Goal: Check status: Check status

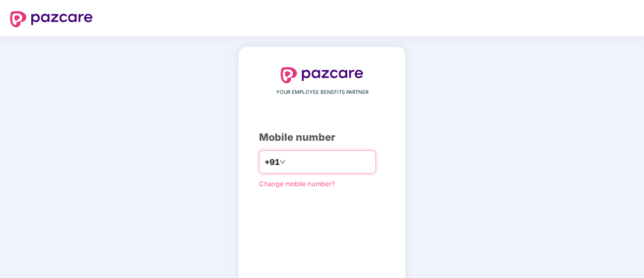
type input "**********"
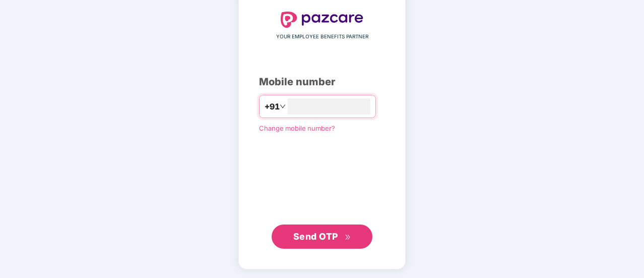
scroll to position [55, 0]
click at [309, 235] on span "Send OTP" at bounding box center [315, 235] width 45 height 11
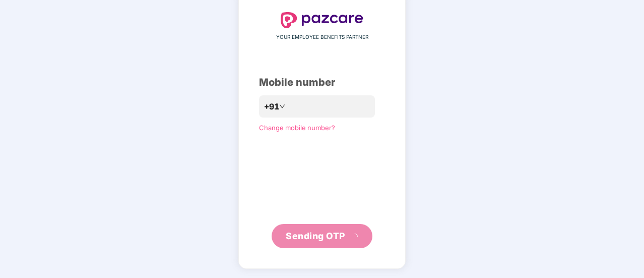
scroll to position [50, 0]
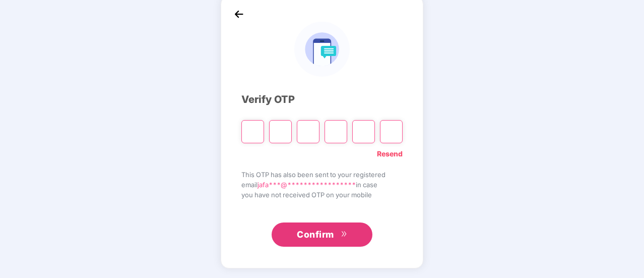
type input "*"
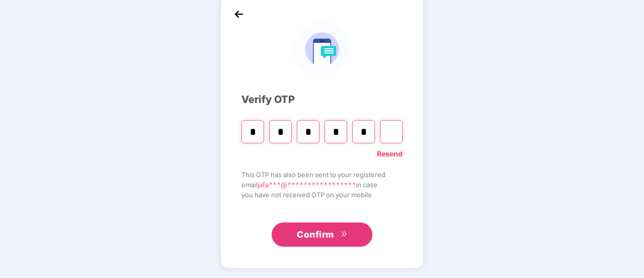
type input "*"
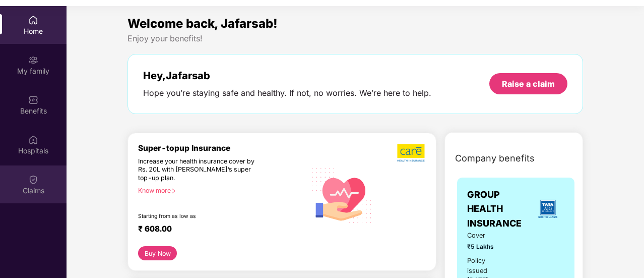
click at [32, 185] on div "Claims" at bounding box center [33, 190] width 67 height 10
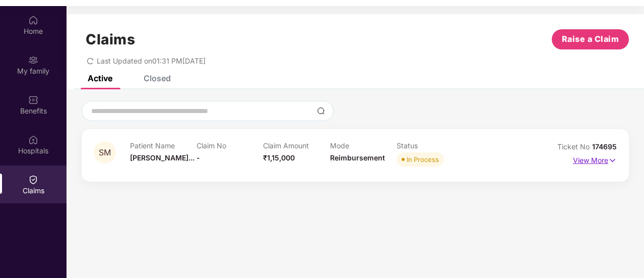
click at [585, 163] on p "View More" at bounding box center [595, 159] width 44 height 14
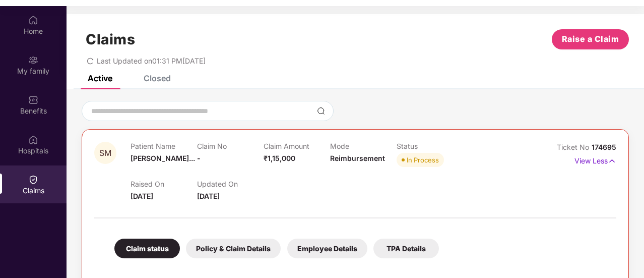
scroll to position [56, 0]
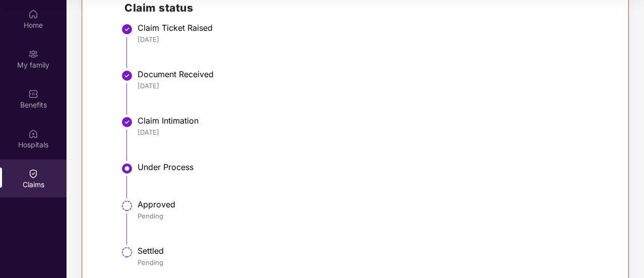
scroll to position [287, 0]
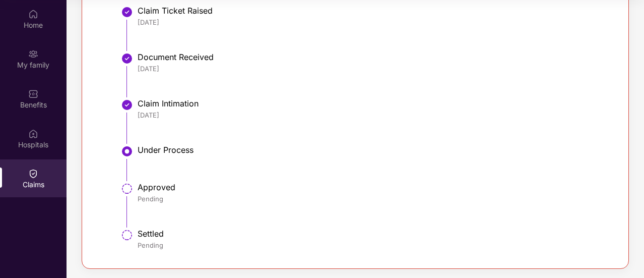
click at [126, 152] on img at bounding box center [127, 151] width 12 height 12
click at [98, 168] on div "Claim status Policy & Claim Details Employee Details TPA Details Claim status C…" at bounding box center [355, 93] width 522 height 326
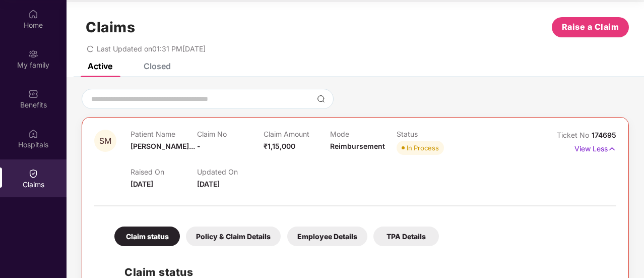
scroll to position [5, 0]
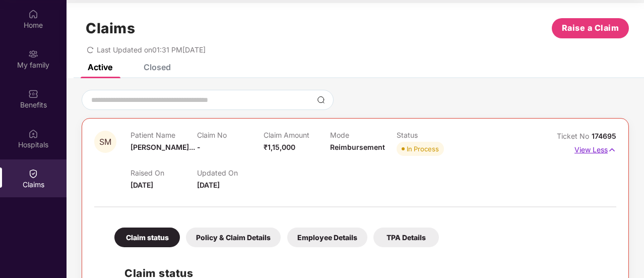
click at [594, 153] on p "View Less" at bounding box center [595, 149] width 42 height 14
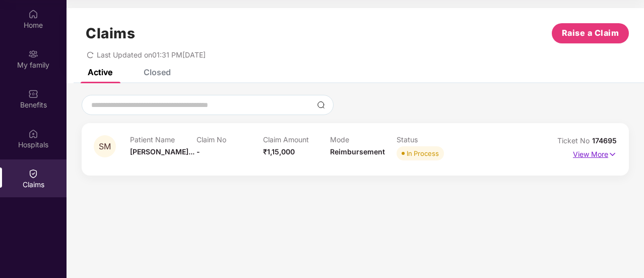
scroll to position [0, 0]
click at [594, 153] on p "View More" at bounding box center [595, 153] width 44 height 14
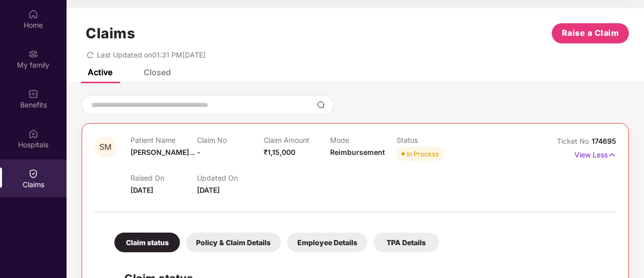
click at [402, 246] on div "TPA Details" at bounding box center [406, 242] width 66 height 20
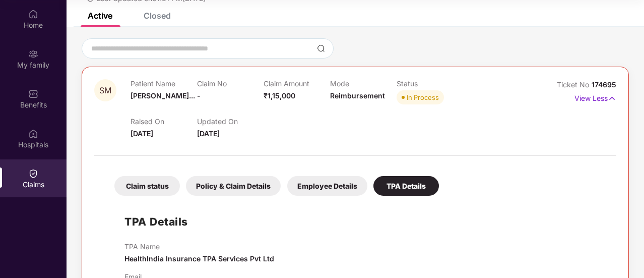
scroll to position [95, 0]
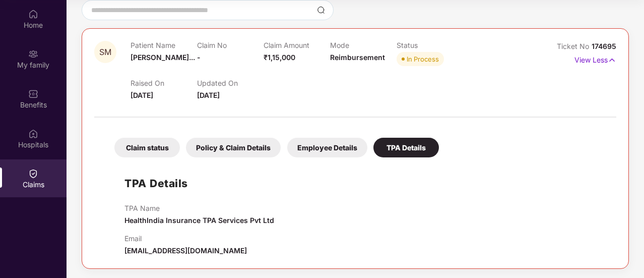
click at [322, 152] on div "Employee Details" at bounding box center [327, 148] width 80 height 20
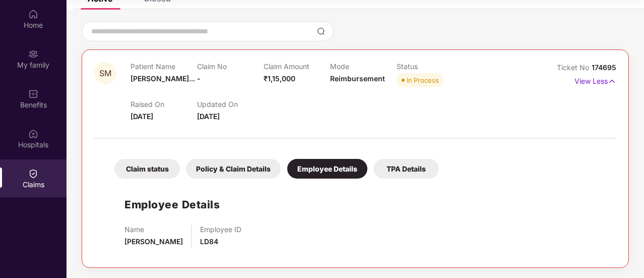
scroll to position [73, 0]
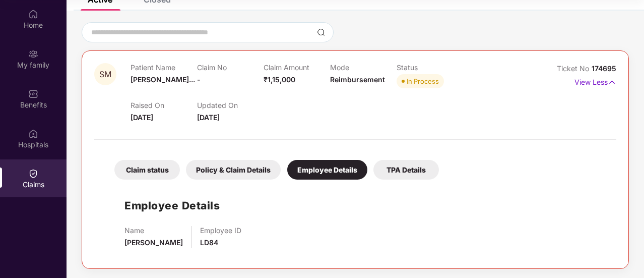
click at [362, 226] on div "Name [PERSON_NAME] Employee ID LD84" at bounding box center [365, 237] width 482 height 22
click at [237, 172] on div "Policy & Claim Details" at bounding box center [233, 170] width 95 height 20
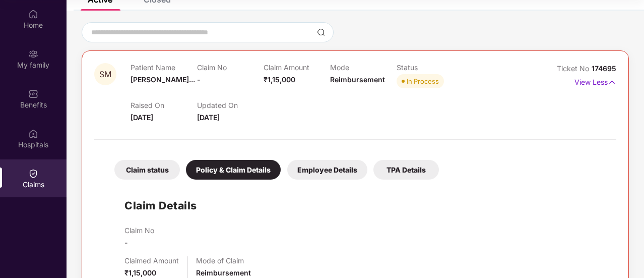
scroll to position [95, 0]
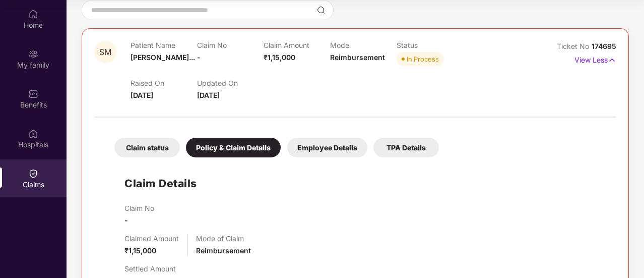
click at [76, 205] on div "SM Patient Name [PERSON_NAME]... Claim No - Claim Amount ₹1,15,000 Mode Reimbur…" at bounding box center [356, 233] width 578 height 466
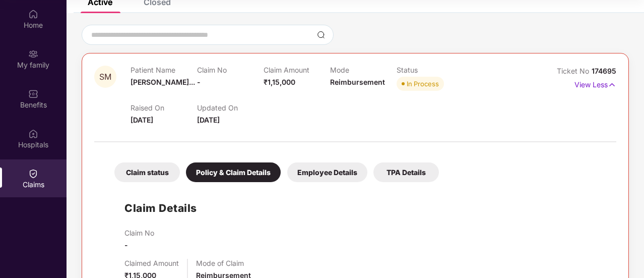
scroll to position [30, 0]
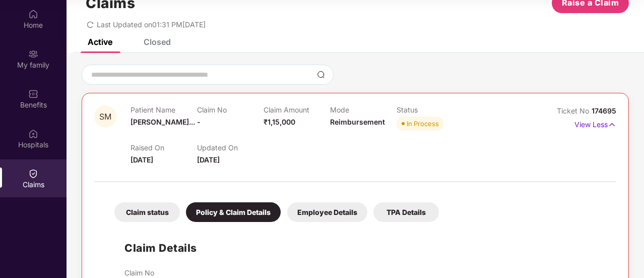
click at [139, 216] on div "Claim status" at bounding box center [147, 212] width 66 height 20
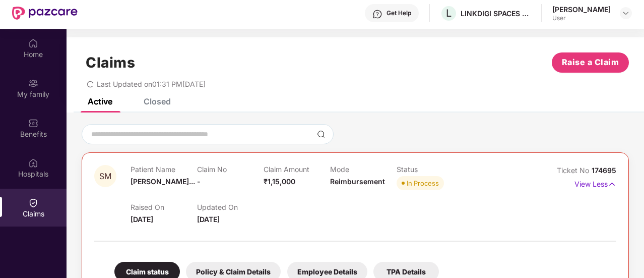
scroll to position [0, 0]
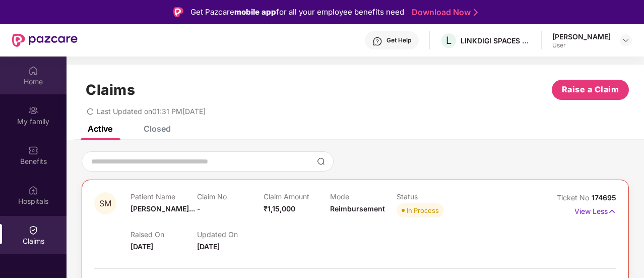
click at [37, 77] on div "Home" at bounding box center [33, 82] width 67 height 10
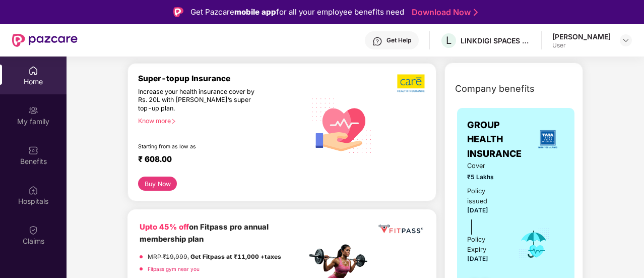
scroll to position [101, 0]
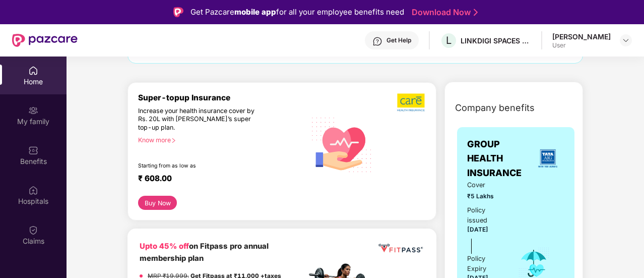
click at [162, 139] on div "Know more" at bounding box center [219, 139] width 162 height 7
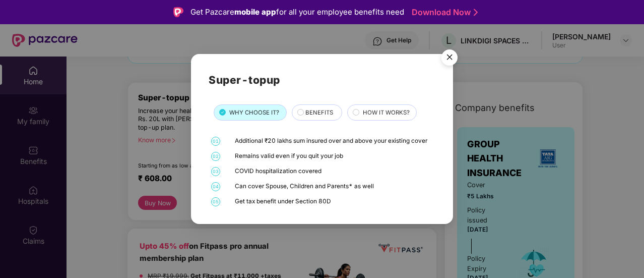
click at [313, 108] on span "BENEFITS" at bounding box center [319, 112] width 28 height 9
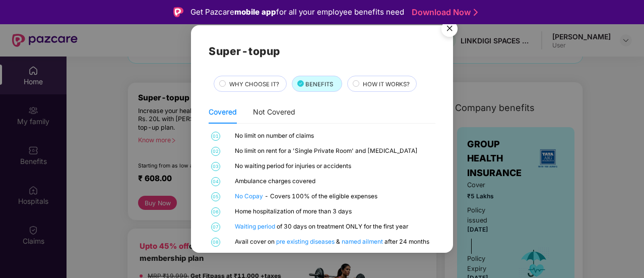
click at [383, 86] on span "HOW IT WORKS?" at bounding box center [386, 84] width 47 height 9
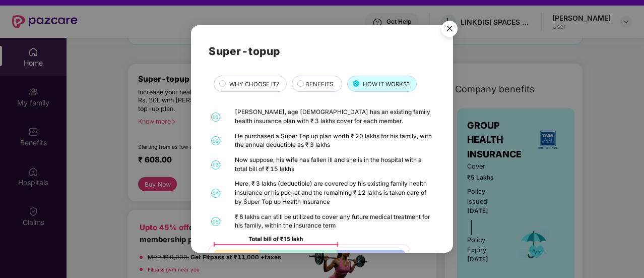
scroll to position [20, 0]
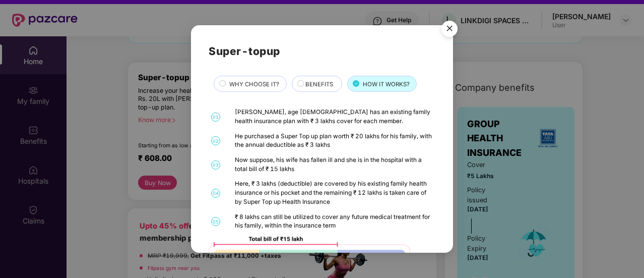
click at [439, 195] on div "Super-topup WHY CHOOSE IT? BENEFITS HOW IT WORKS? 01 [PERSON_NAME], age [DEMOGR…" at bounding box center [322, 138] width 262 height 227
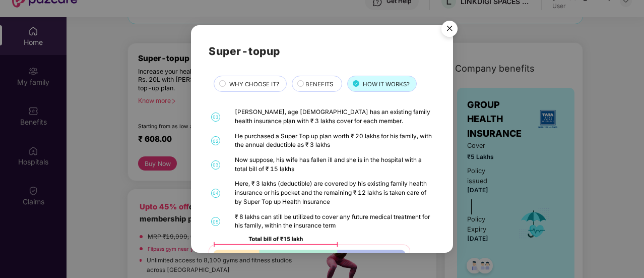
scroll to position [40, 0]
drag, startPoint x: 454, startPoint y: 195, endPoint x: 454, endPoint y: 218, distance: 23.2
click at [454, 218] on div "Super-topup WHY CHOOSE IT? BENEFITS HOW IT WORKS? 01 [PERSON_NAME], age [DEMOGR…" at bounding box center [322, 139] width 644 height 278
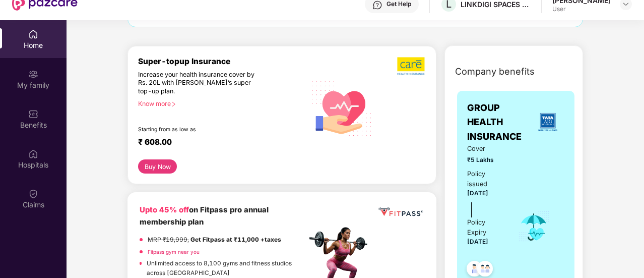
scroll to position [0, 0]
